Goal: Task Accomplishment & Management: Manage account settings

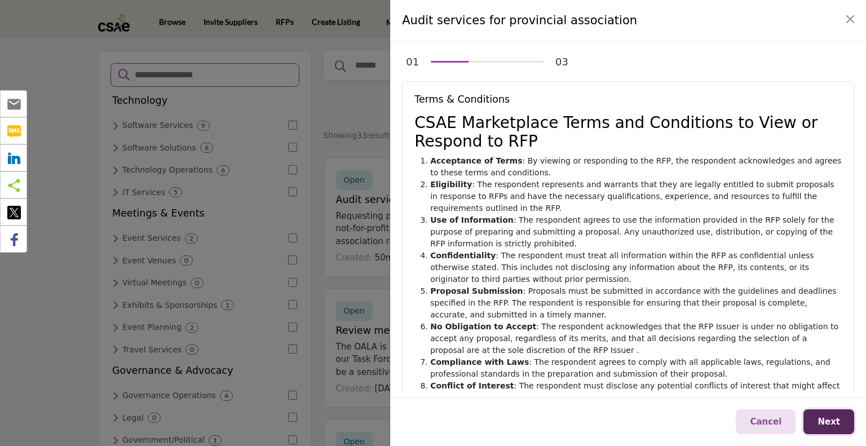
click at [834, 425] on span "Next" at bounding box center [829, 422] width 23 height 10
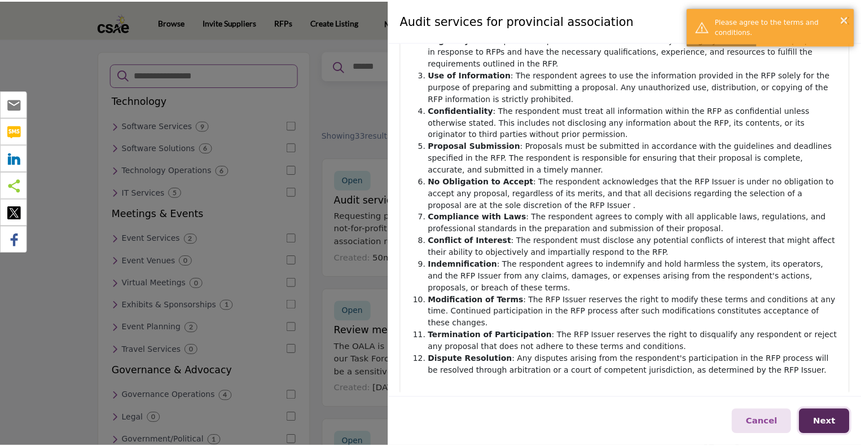
scroll to position [162, 0]
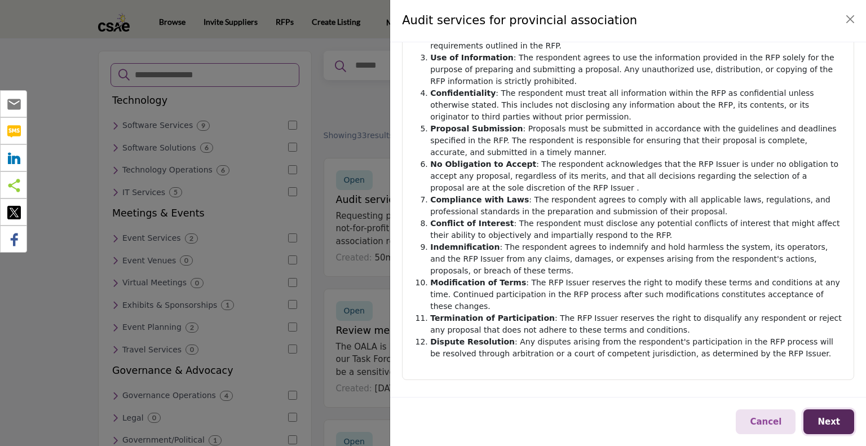
click at [829, 425] on span "Next" at bounding box center [829, 422] width 23 height 10
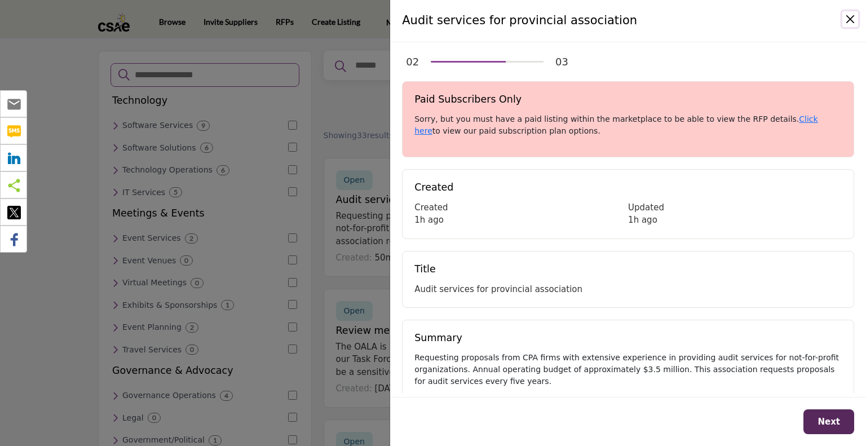
click at [851, 22] on button "Close" at bounding box center [851, 19] width 16 height 16
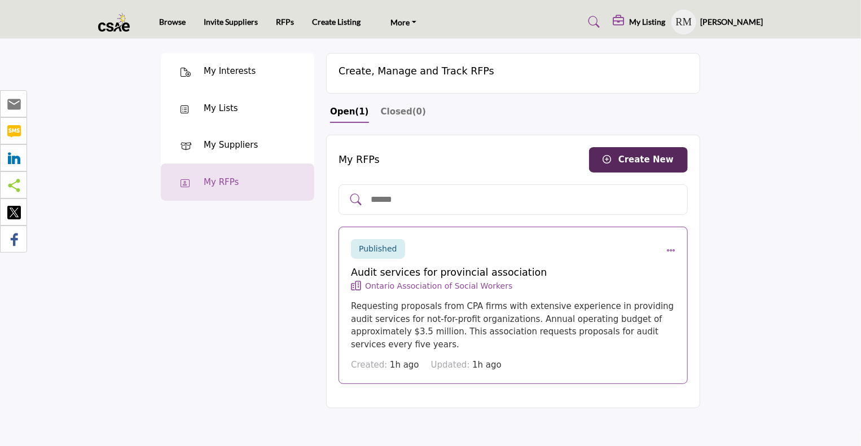
click at [671, 250] on icon "RFP actions" at bounding box center [670, 250] width 9 height 9
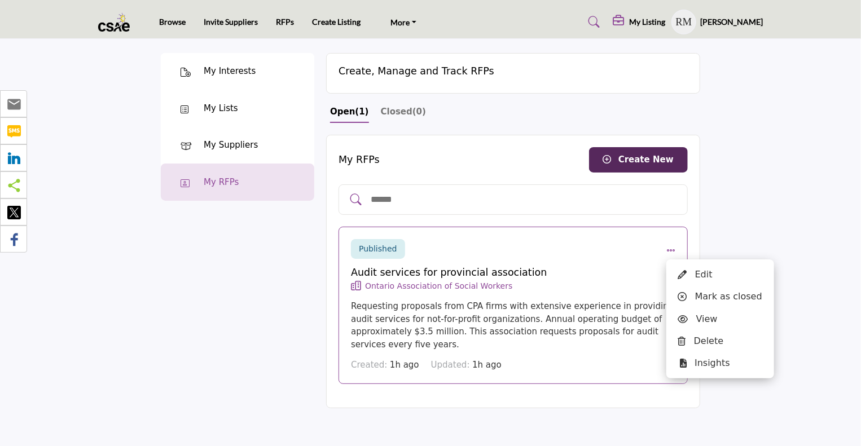
click at [671, 250] on icon "RFP actions" at bounding box center [670, 250] width 9 height 9
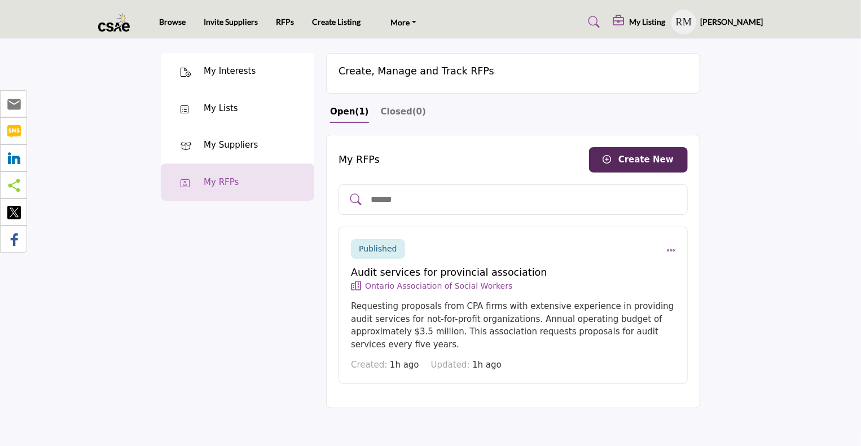
click at [742, 276] on div at bounding box center [733, 230] width 55 height 379
click at [668, 250] on icon "RFP actions" at bounding box center [670, 250] width 9 height 9
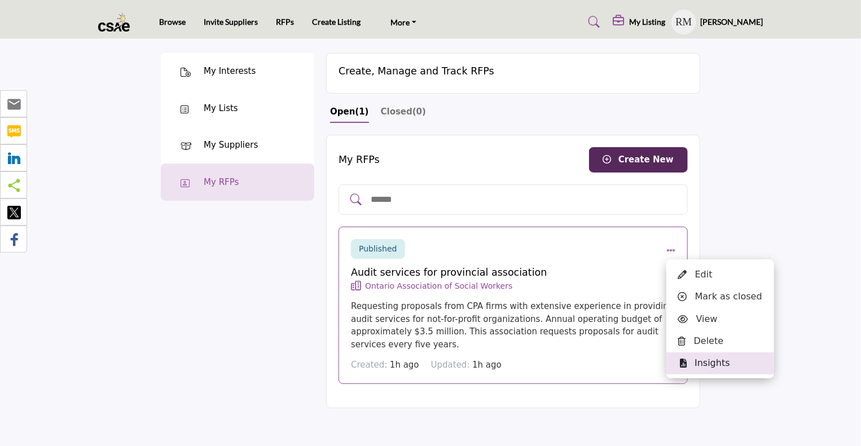
click at [727, 367] on div "Insights" at bounding box center [720, 364] width 108 height 22
